Goal: Transaction & Acquisition: Download file/media

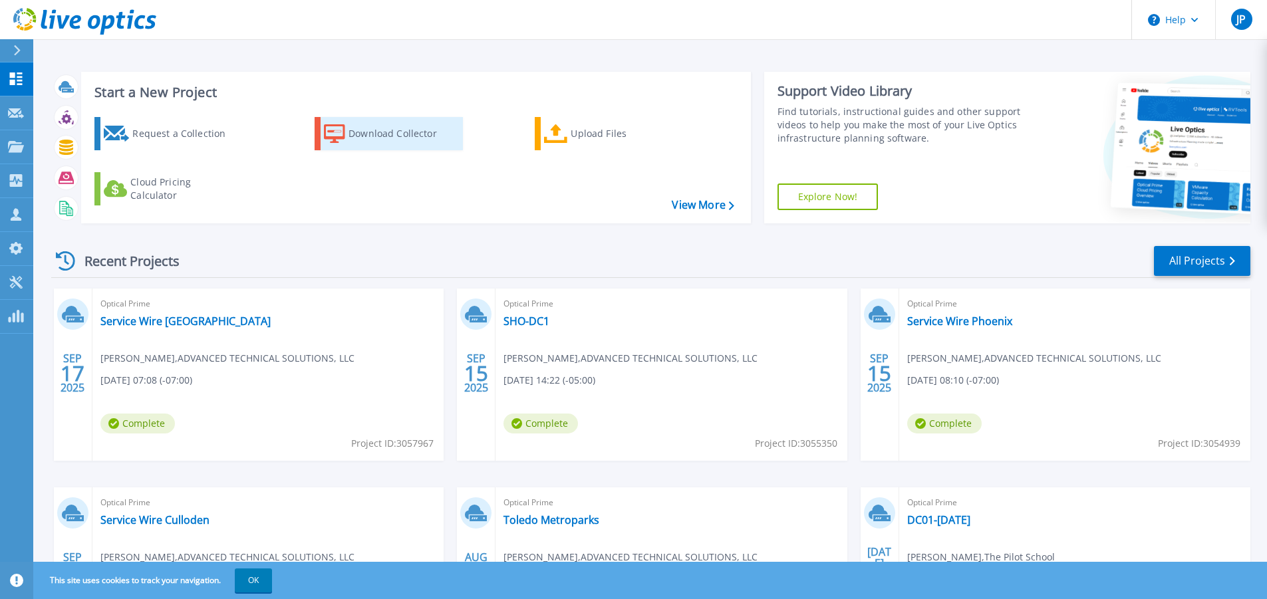
click at [384, 138] on div "Download Collector" at bounding box center [401, 133] width 106 height 27
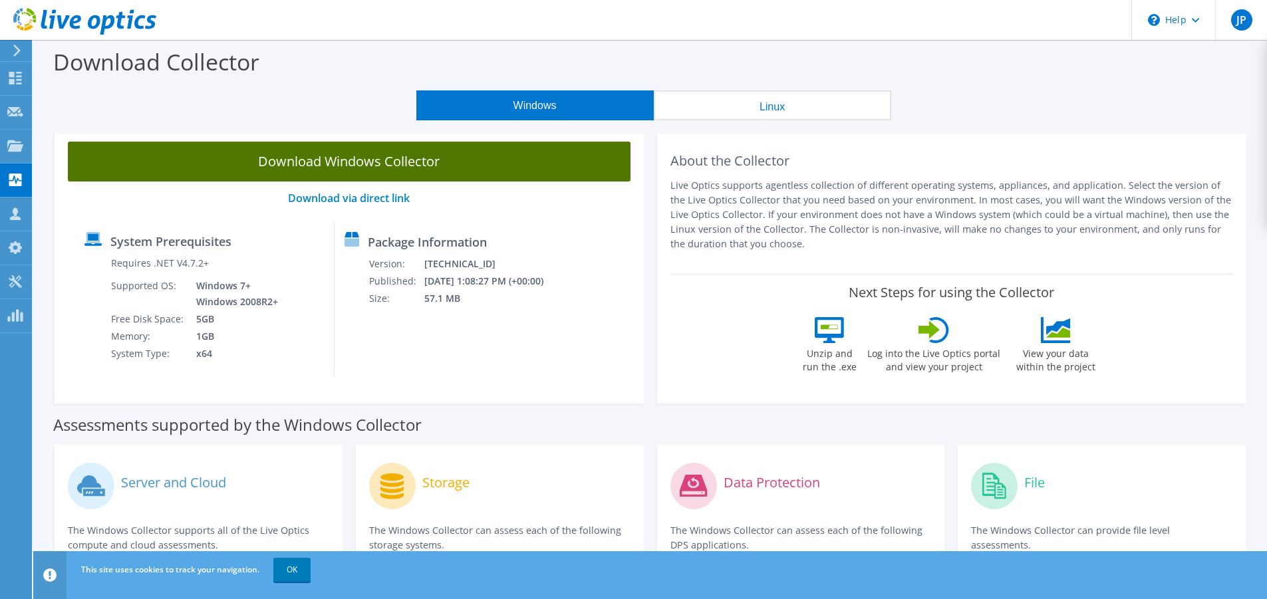
click at [429, 159] on link "Download Windows Collector" at bounding box center [349, 162] width 563 height 40
